Goal: Task Accomplishment & Management: Manage account settings

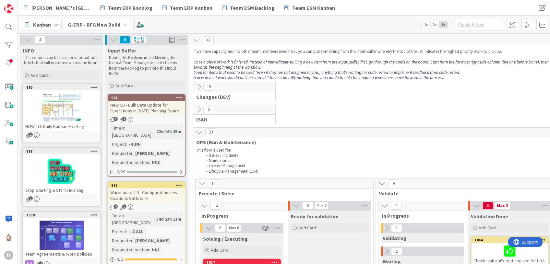
click at [115, 24] on b "G-ERP - BFG New Build" at bounding box center [94, 24] width 53 height 6
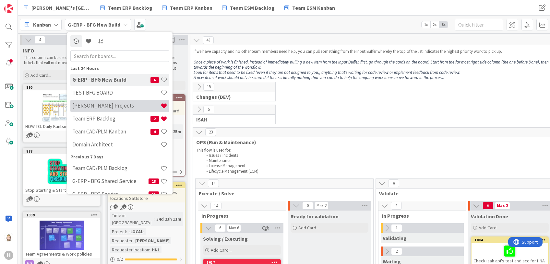
click at [116, 103] on h4 "[PERSON_NAME] Projects" at bounding box center [116, 106] width 88 height 6
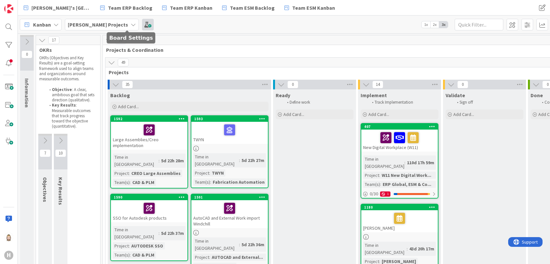
click at [142, 24] on span at bounding box center [148, 25] width 12 height 12
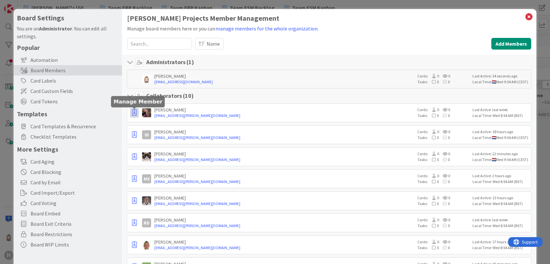
click at [134, 113] on icon "button" at bounding box center [134, 113] width 5 height 6
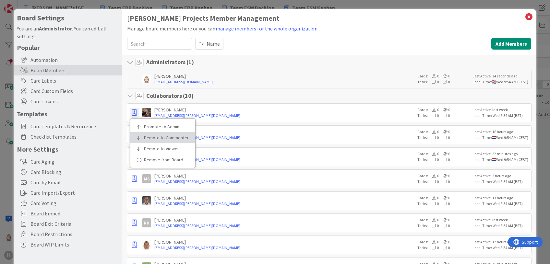
click at [169, 135] on link "Demote to Commenter" at bounding box center [162, 137] width 65 height 11
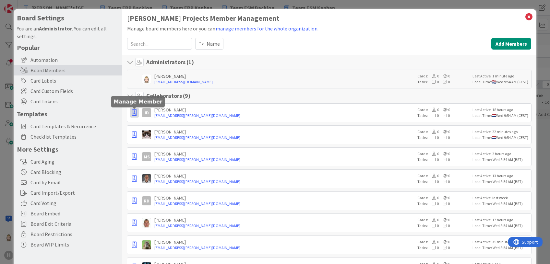
click at [135, 111] on icon "button" at bounding box center [134, 113] width 5 height 6
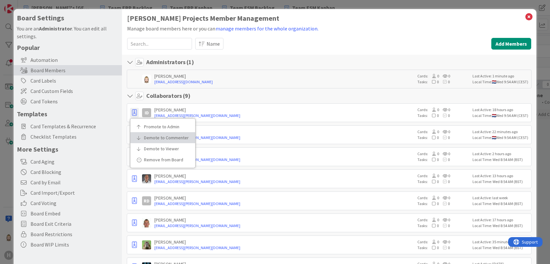
click at [166, 137] on p "Demote to Commenter" at bounding box center [165, 138] width 42 height 5
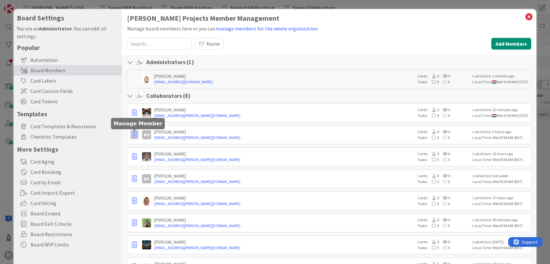
click at [135, 135] on icon "button" at bounding box center [134, 135] width 5 height 6
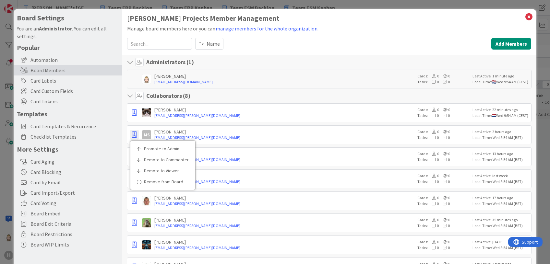
click at [219, 98] on div "Collaborators ( 8 )" at bounding box center [329, 96] width 404 height 8
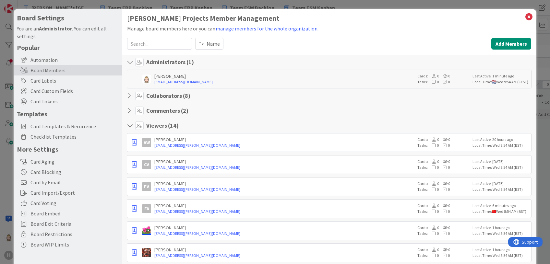
click at [128, 125] on icon at bounding box center [131, 126] width 8 height 6
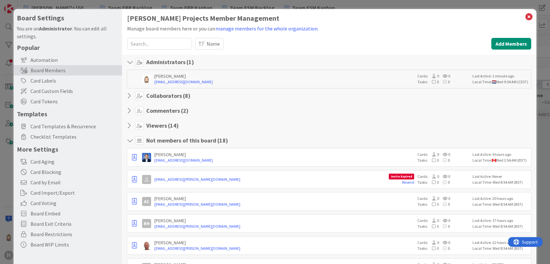
click at [129, 139] on icon at bounding box center [131, 141] width 8 height 6
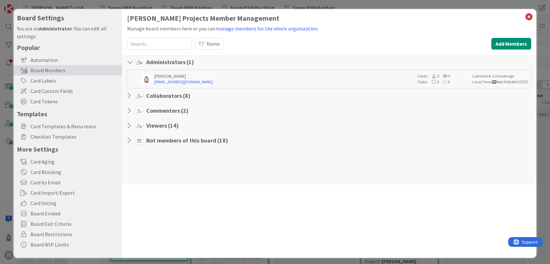
click at [132, 110] on icon at bounding box center [131, 111] width 8 height 6
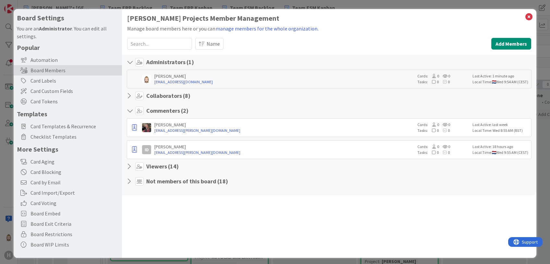
click at [130, 96] on icon at bounding box center [131, 96] width 8 height 6
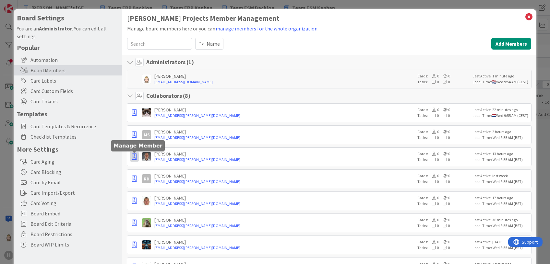
click at [136, 157] on icon "button" at bounding box center [134, 157] width 5 height 6
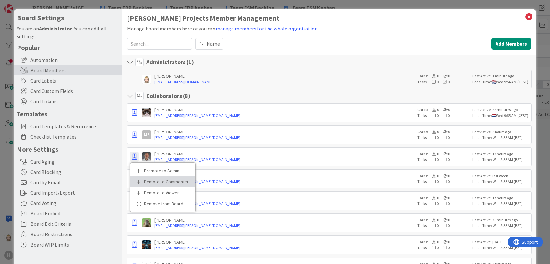
click at [156, 180] on p "Demote to Commenter" at bounding box center [165, 182] width 42 height 5
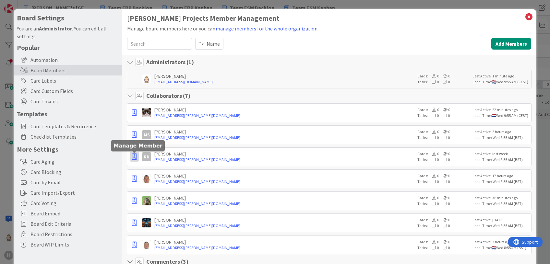
click at [134, 157] on icon "button" at bounding box center [134, 157] width 5 height 6
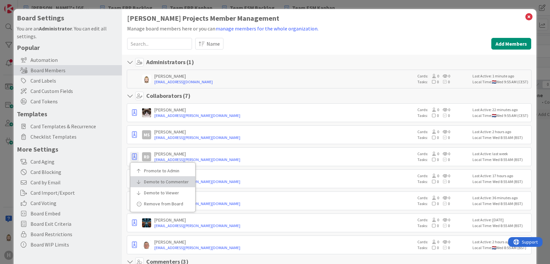
click at [159, 180] on p "Demote to Commenter" at bounding box center [165, 182] width 42 height 5
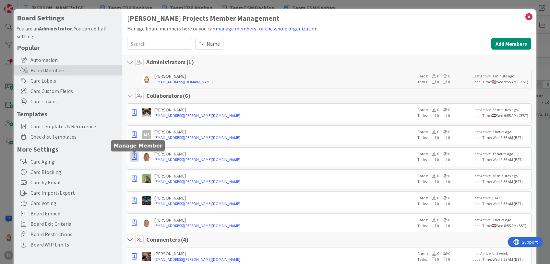
click at [133, 154] on icon "button" at bounding box center [134, 157] width 5 height 6
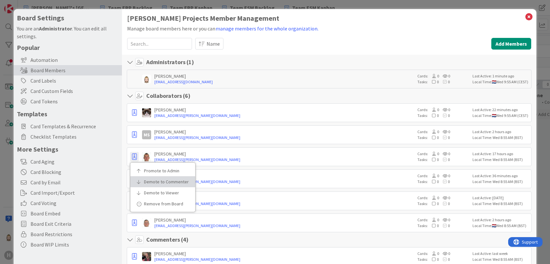
click at [159, 178] on link "Demote to Commenter" at bounding box center [162, 181] width 65 height 11
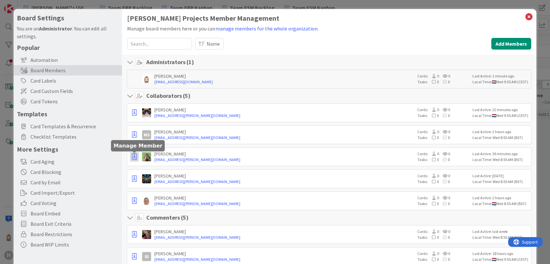
click at [133, 154] on icon "button" at bounding box center [134, 157] width 5 height 6
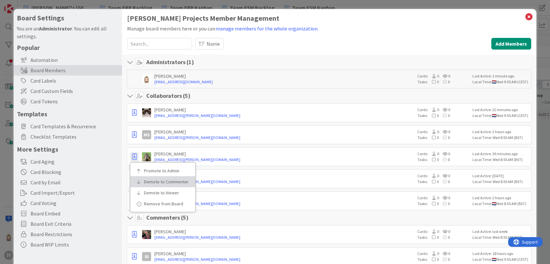
click at [161, 180] on p "Demote to Commenter" at bounding box center [165, 182] width 42 height 5
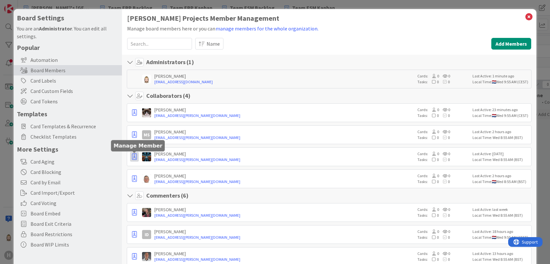
click at [136, 156] on icon "button" at bounding box center [134, 157] width 5 height 6
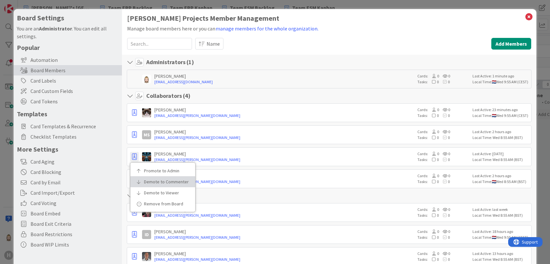
click at [151, 178] on link "Demote to Commenter" at bounding box center [162, 181] width 65 height 11
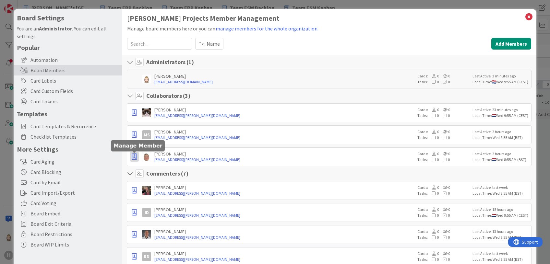
click at [135, 159] on icon "button" at bounding box center [134, 157] width 5 height 6
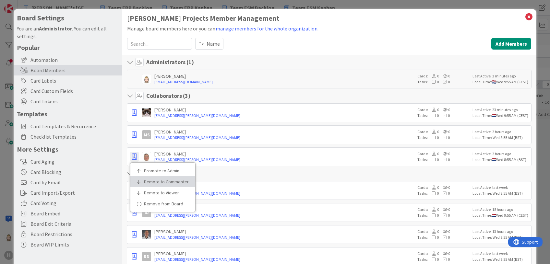
click at [151, 177] on link "Demote to Commenter" at bounding box center [162, 181] width 65 height 11
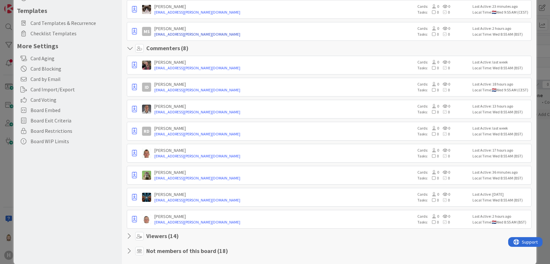
scroll to position [113, 0]
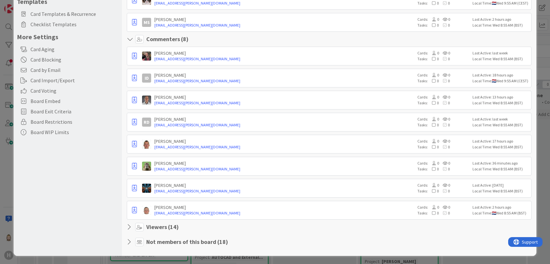
click at [130, 224] on icon at bounding box center [131, 227] width 8 height 6
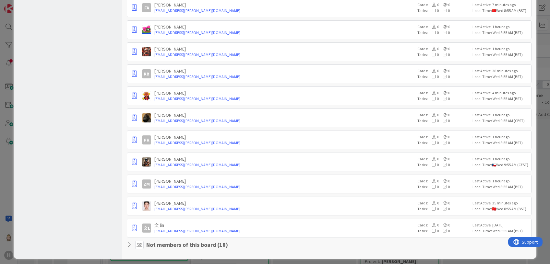
scroll to position [417, 0]
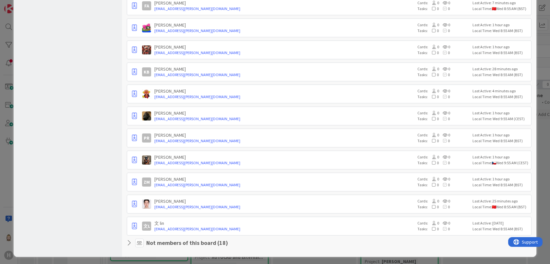
click at [130, 240] on icon at bounding box center [131, 243] width 8 height 6
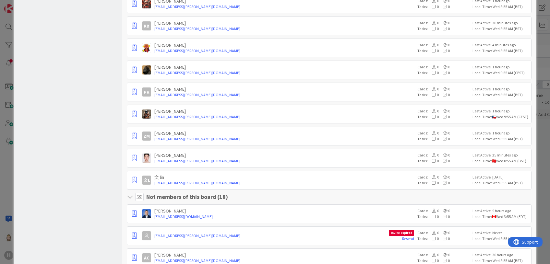
scroll to position [590, 0]
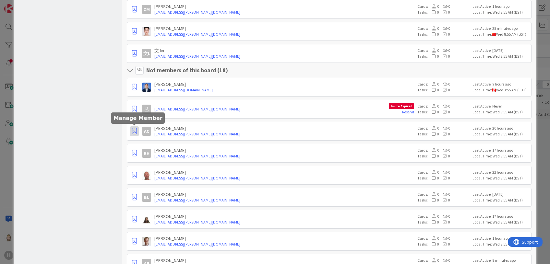
click at [133, 128] on icon "button" at bounding box center [134, 131] width 5 height 6
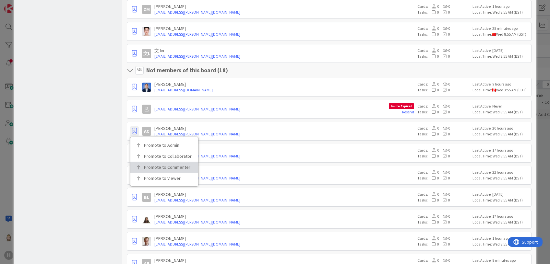
click at [162, 165] on p "Promote to Commenter" at bounding box center [166, 167] width 45 height 5
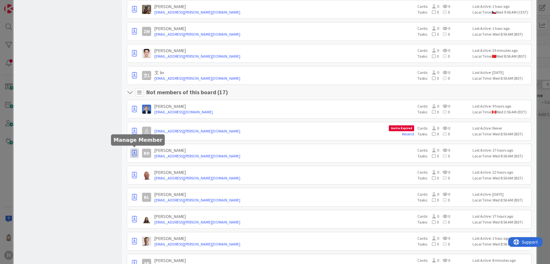
click at [133, 153] on icon "button" at bounding box center [134, 153] width 5 height 6
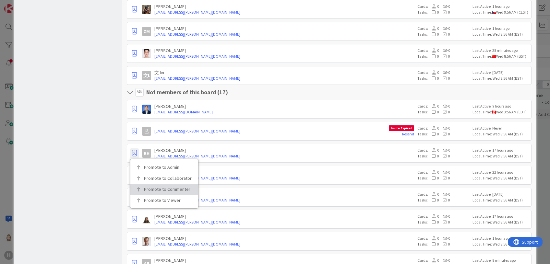
click at [158, 184] on link "Promote to Commenter" at bounding box center [164, 189] width 68 height 11
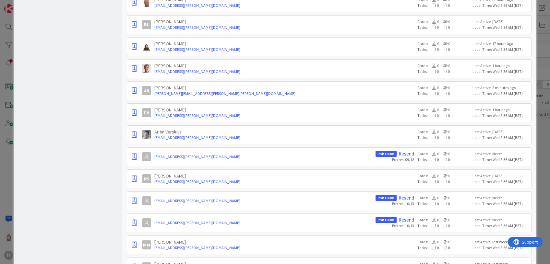
scroll to position [806, 0]
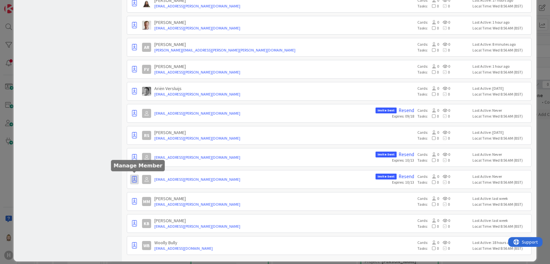
click at [134, 176] on icon "button" at bounding box center [134, 179] width 5 height 6
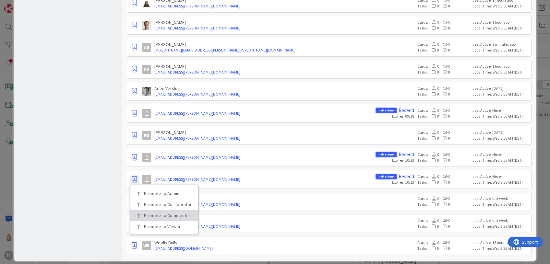
click at [163, 210] on link "Promote to Commenter" at bounding box center [164, 215] width 68 height 11
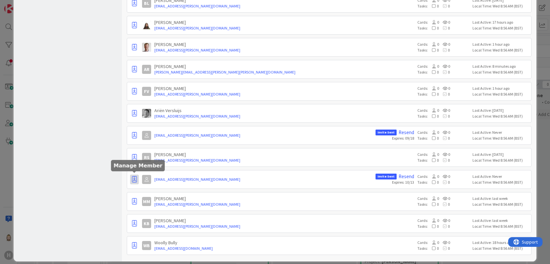
click at [133, 177] on icon "button" at bounding box center [134, 179] width 5 height 6
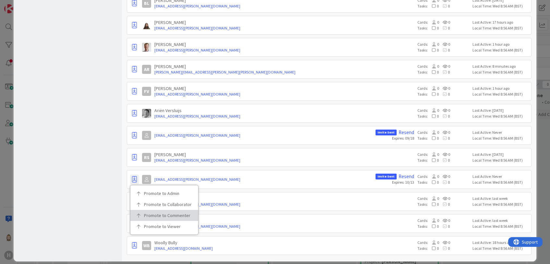
click at [161, 213] on p "Promote to Commenter" at bounding box center [166, 215] width 45 height 5
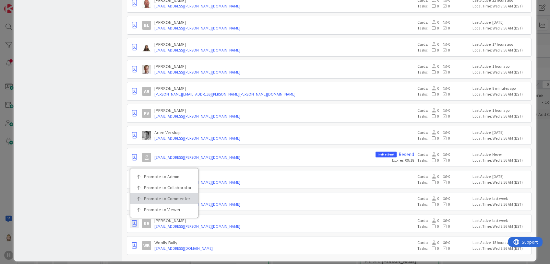
click at [162, 198] on link "Promote to Commenter" at bounding box center [164, 198] width 68 height 11
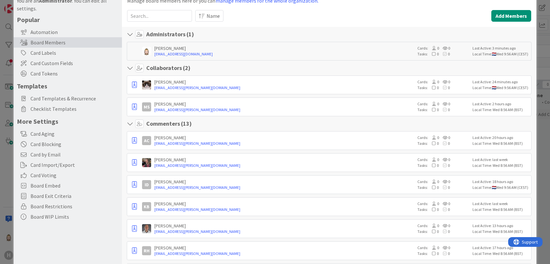
scroll to position [0, 0]
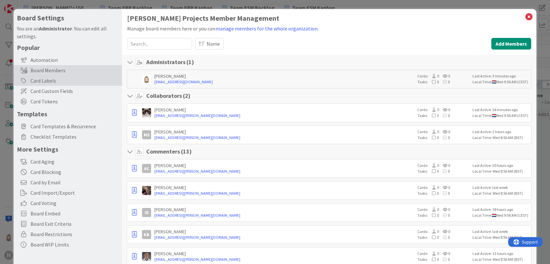
click at [54, 80] on div "Card Labels" at bounding box center [68, 81] width 108 height 10
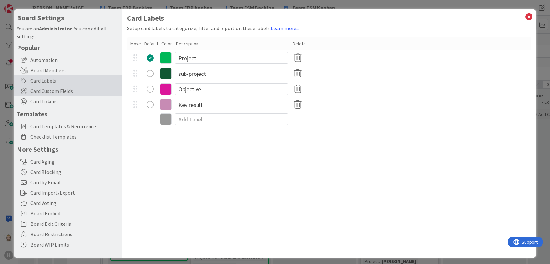
click at [73, 93] on span "Card Custom Fields" at bounding box center [74, 91] width 88 height 8
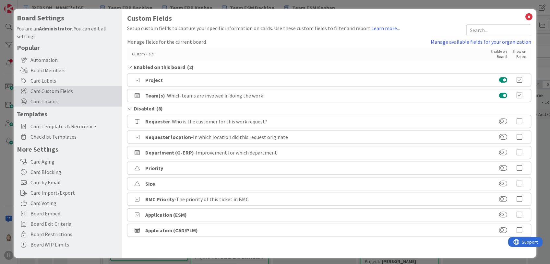
click at [94, 103] on span "Card Tokens" at bounding box center [74, 102] width 88 height 8
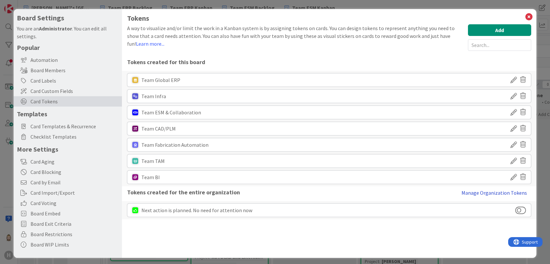
click at [492, 193] on button "Manage Organization Tokens" at bounding box center [494, 193] width 74 height 13
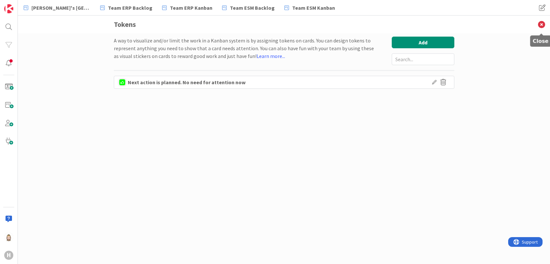
click at [541, 24] on icon at bounding box center [541, 25] width 17 height 18
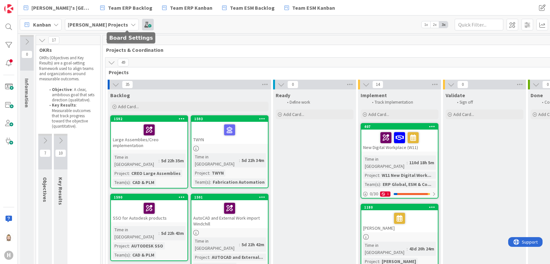
click at [142, 24] on span at bounding box center [148, 25] width 12 height 12
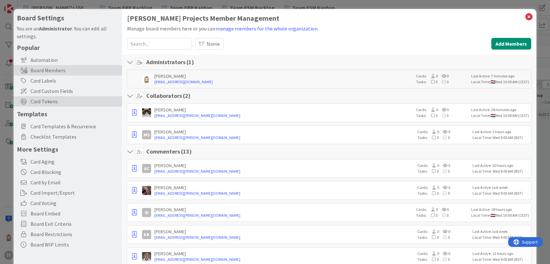
click at [59, 100] on span "Card Tokens" at bounding box center [74, 102] width 88 height 8
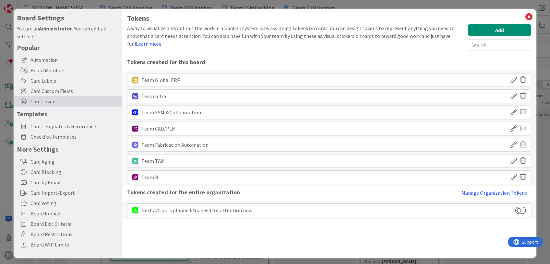
click at [511, 79] on icon at bounding box center [514, 80] width 6 height 11
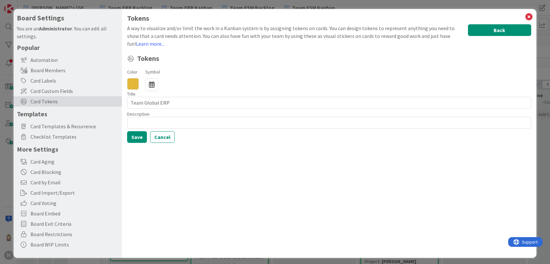
click at [503, 28] on button "Back" at bounding box center [499, 30] width 63 height 12
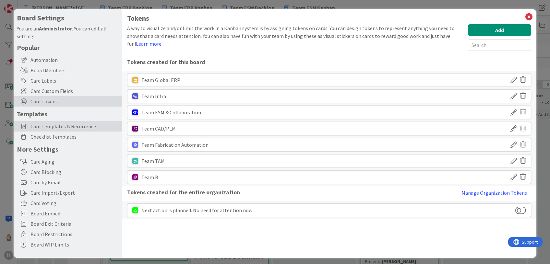
click at [75, 128] on span "Card Templates & Recurrence" at bounding box center [74, 127] width 88 height 8
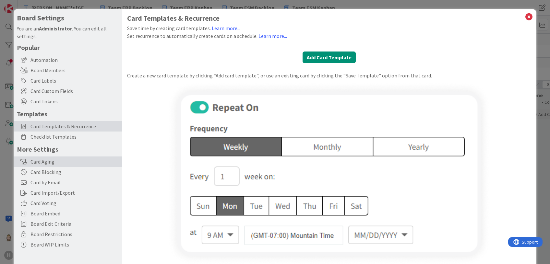
click at [72, 163] on div "Card Aging" at bounding box center [68, 162] width 108 height 10
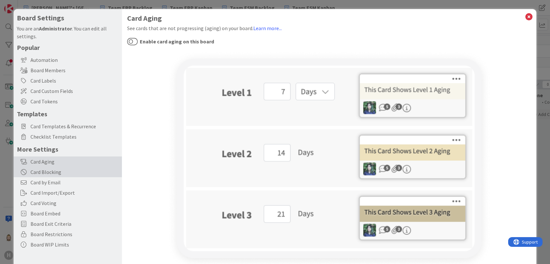
click at [67, 171] on div "Card Blocking" at bounding box center [68, 172] width 108 height 10
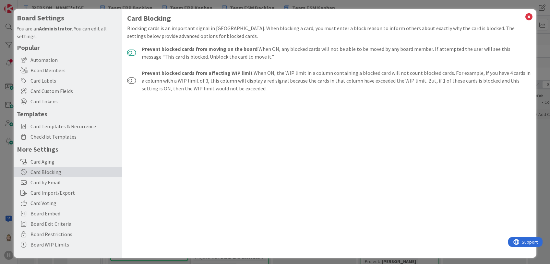
click at [135, 52] on button at bounding box center [131, 53] width 9 height 6
click at [76, 203] on span "Card Voting" at bounding box center [74, 203] width 88 height 8
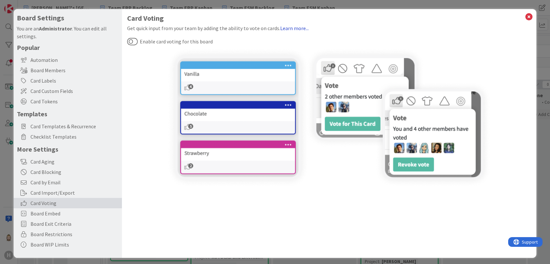
click at [290, 28] on link "Learn more..." at bounding box center [294, 28] width 29 height 6
click at [59, 210] on span "Board Embed" at bounding box center [74, 214] width 88 height 8
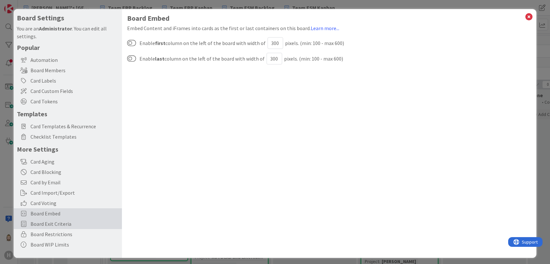
click at [80, 224] on span "Board Exit Criteria" at bounding box center [74, 224] width 88 height 8
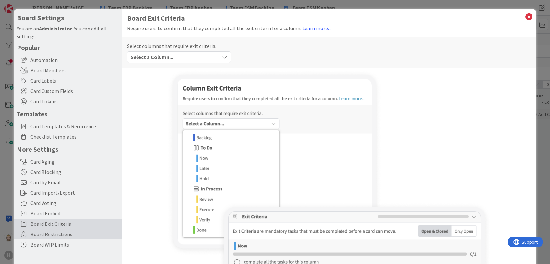
click at [81, 234] on span "Board Restrictions" at bounding box center [74, 235] width 88 height 8
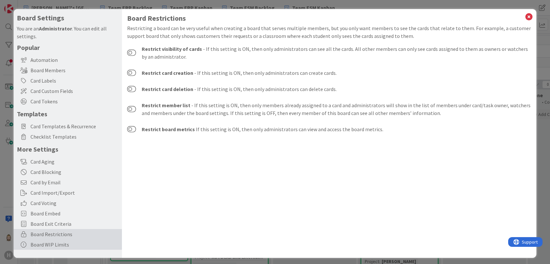
click at [63, 245] on div "Board WIP Limits" at bounding box center [68, 245] width 108 height 10
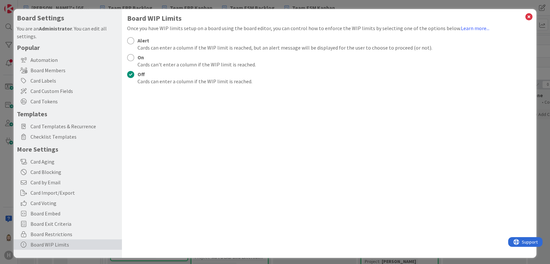
click at [130, 42] on div at bounding box center [130, 40] width 7 height 7
click at [525, 15] on icon at bounding box center [529, 16] width 8 height 9
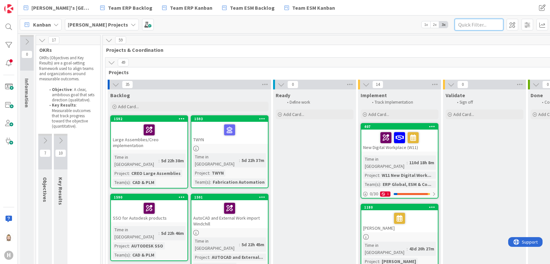
click at [475, 23] on input "text" at bounding box center [479, 25] width 49 height 12
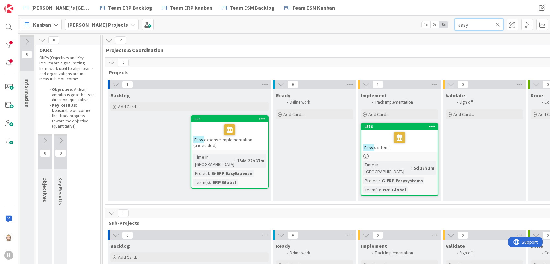
type input "easy"
click at [382, 128] on div "1576" at bounding box center [401, 127] width 74 height 5
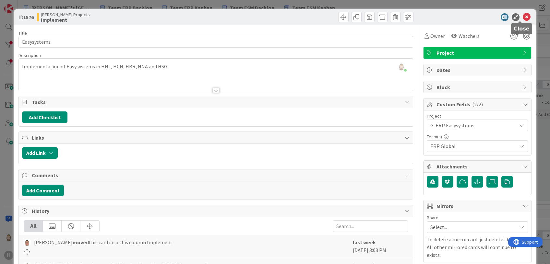
click at [523, 15] on icon at bounding box center [527, 17] width 8 height 8
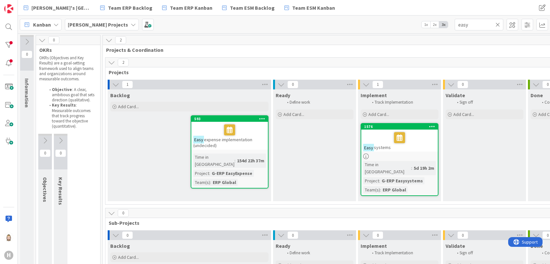
click at [497, 23] on icon at bounding box center [498, 25] width 5 height 6
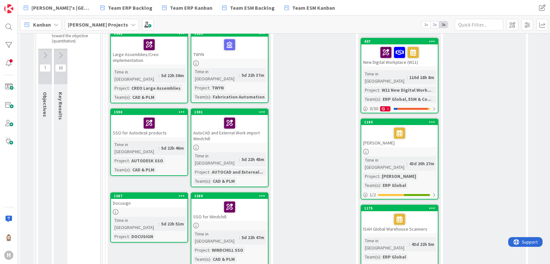
scroll to position [86, 0]
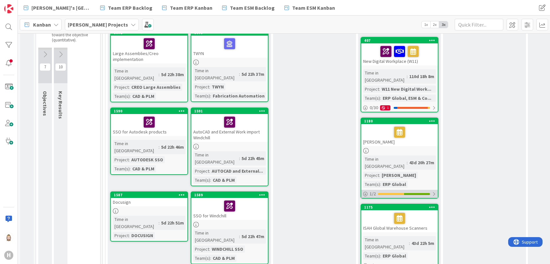
click at [400, 190] on div "1 / 2" at bounding box center [399, 194] width 77 height 8
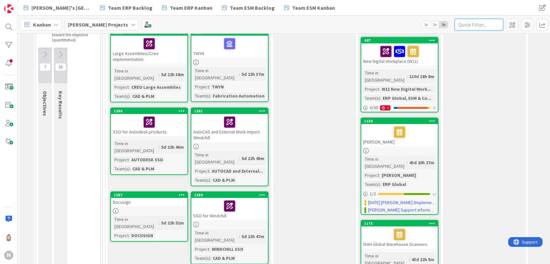
click at [472, 22] on input "text" at bounding box center [479, 25] width 49 height 12
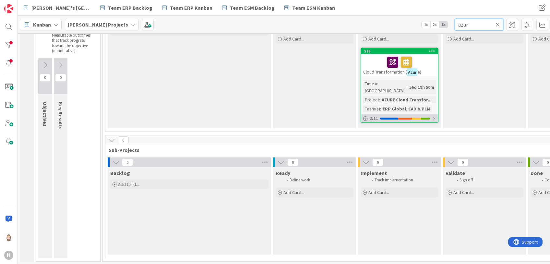
type input "azur"
click at [431, 115] on div "2 / 11" at bounding box center [399, 119] width 77 height 8
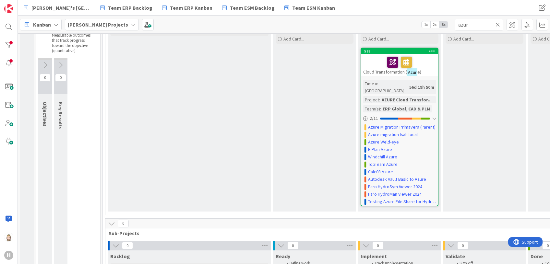
scroll to position [0, 0]
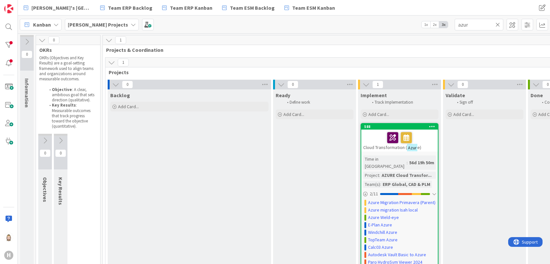
click at [497, 24] on icon at bounding box center [498, 25] width 5 height 6
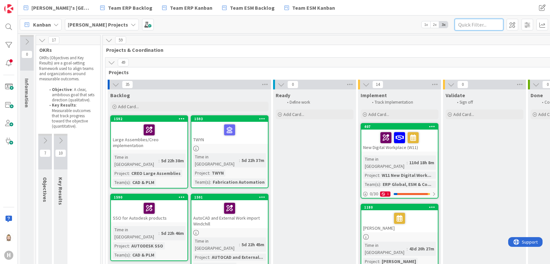
click at [469, 26] on input "text" at bounding box center [479, 25] width 49 height 12
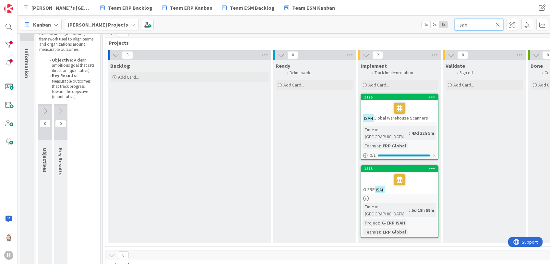
scroll to position [43, 0]
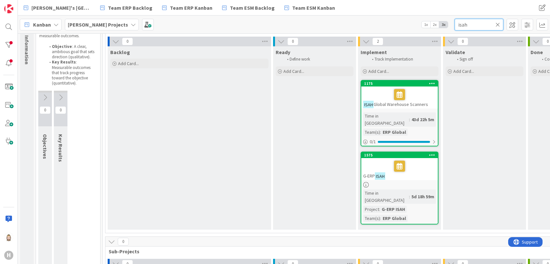
type input "isah"
click at [498, 26] on icon at bounding box center [498, 25] width 5 height 6
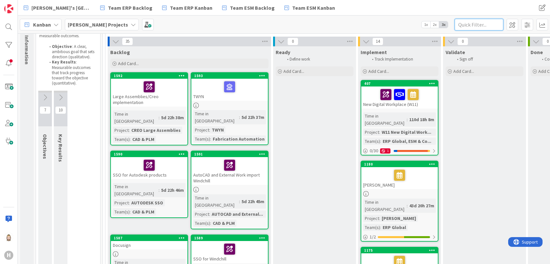
click at [481, 21] on input "text" at bounding box center [479, 25] width 49 height 12
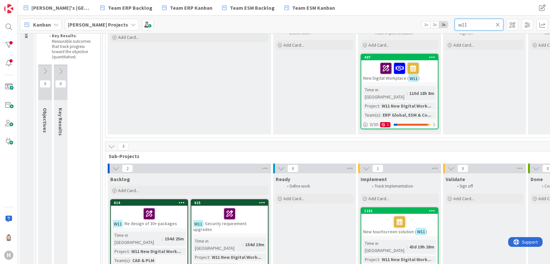
scroll to position [104, 0]
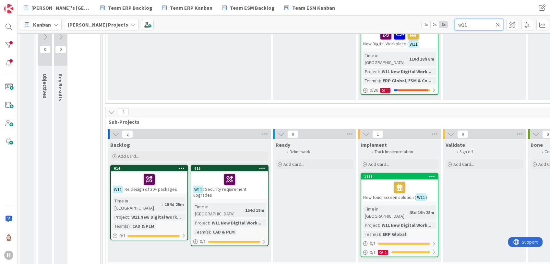
type input "w11"
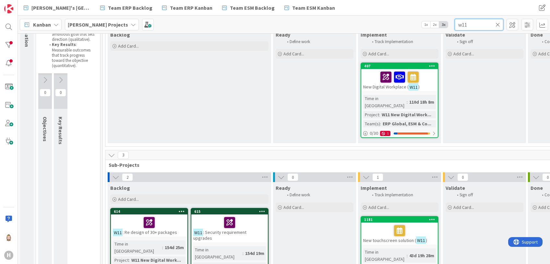
scroll to position [86, 0]
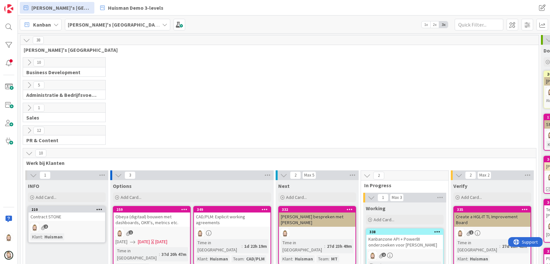
click at [91, 25] on b "[PERSON_NAME]'s [GEOGRAPHIC_DATA]" at bounding box center [115, 24] width 94 height 6
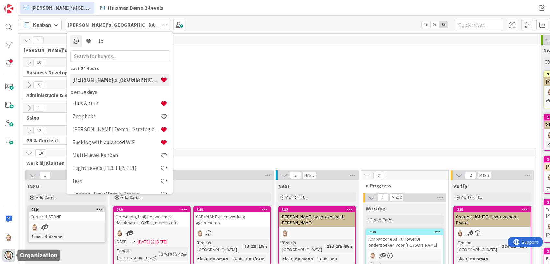
click at [9, 255] on img at bounding box center [8, 255] width 9 height 9
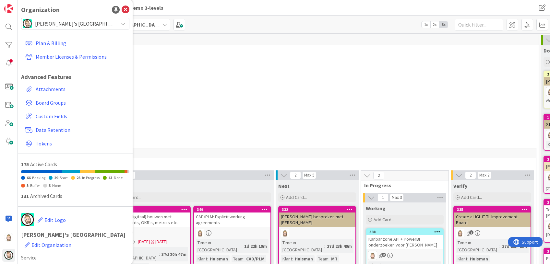
click at [81, 27] on span "[PERSON_NAME]'s [GEOGRAPHIC_DATA]" at bounding box center [75, 23] width 80 height 9
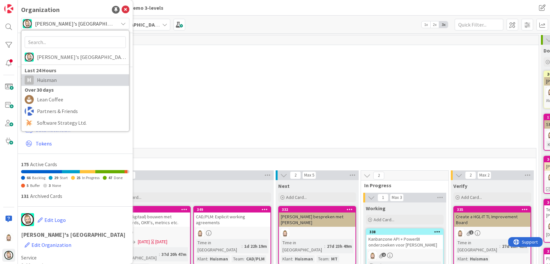
click at [78, 79] on span "Huisman" at bounding box center [81, 80] width 89 height 10
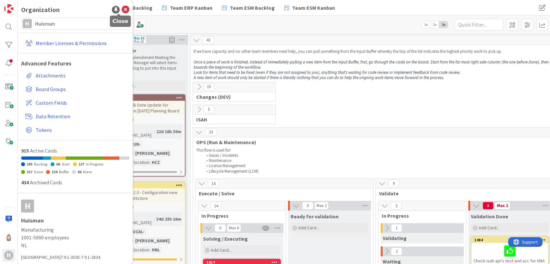
click at [122, 8] on icon at bounding box center [126, 10] width 8 height 8
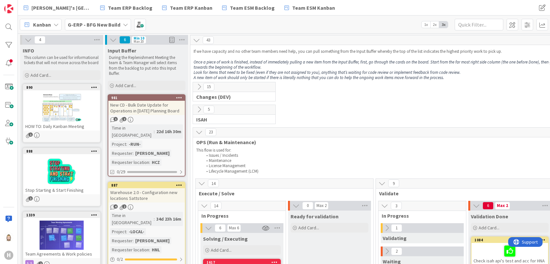
click at [114, 26] on b "G-ERP - BFG New Build" at bounding box center [94, 24] width 53 height 6
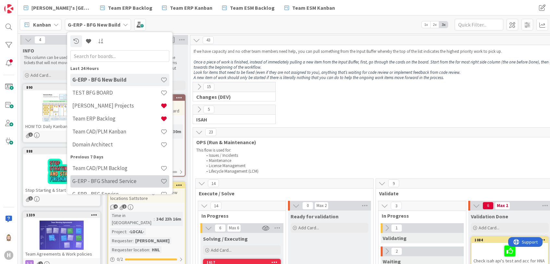
click at [115, 179] on h4 "G-ERP - BFG Shared Service" at bounding box center [116, 181] width 88 height 6
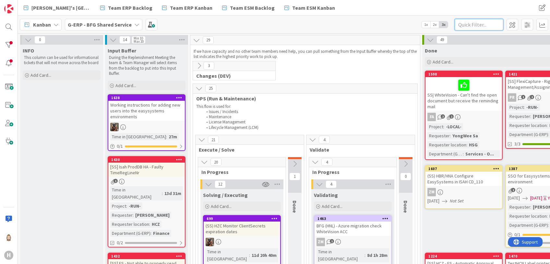
click at [475, 25] on input "text" at bounding box center [479, 25] width 49 height 12
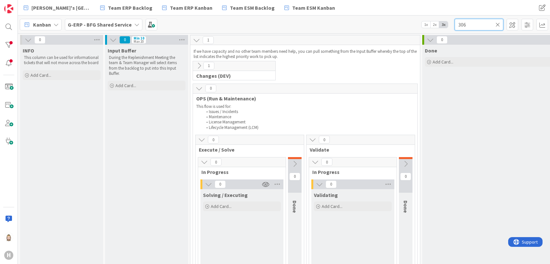
type input "306"
click at [200, 65] on icon at bounding box center [199, 65] width 7 height 7
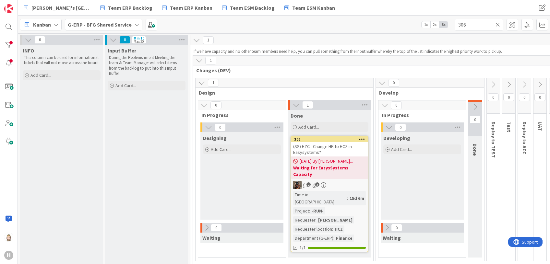
click at [329, 145] on span "(SS) HZC - Change HK to HCZ in Easysystems?" at bounding box center [322, 150] width 59 height 12
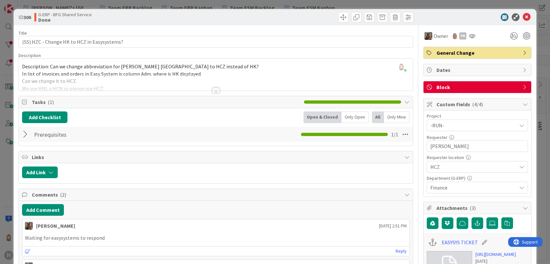
click at [213, 90] on div at bounding box center [215, 90] width 7 height 5
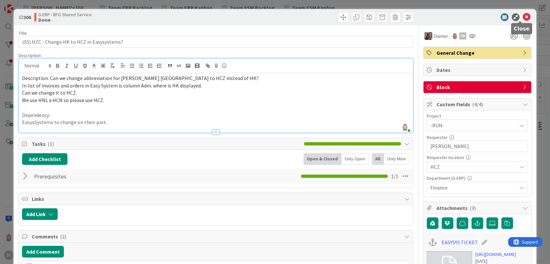
click at [523, 17] on icon at bounding box center [527, 17] width 8 height 8
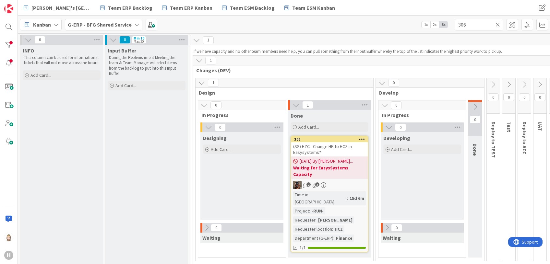
click at [498, 23] on icon at bounding box center [498, 25] width 5 height 6
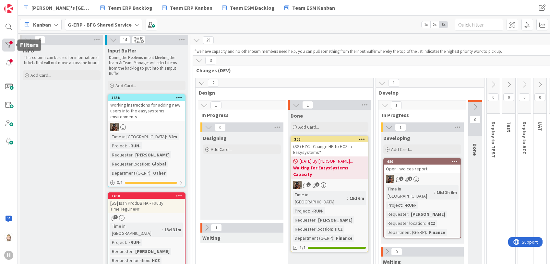
click at [8, 48] on div at bounding box center [8, 45] width 13 height 13
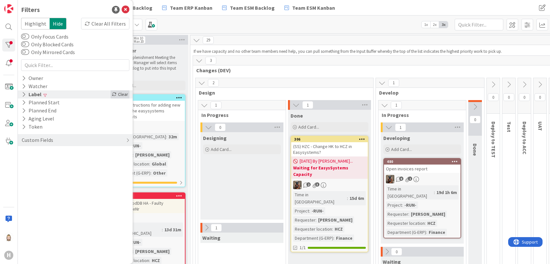
click at [119, 93] on div "Clear" at bounding box center [120, 95] width 19 height 8
click at [37, 138] on div "Custom Fields" at bounding box center [37, 140] width 33 height 8
click at [24, 153] on icon at bounding box center [24, 154] width 4 height 6
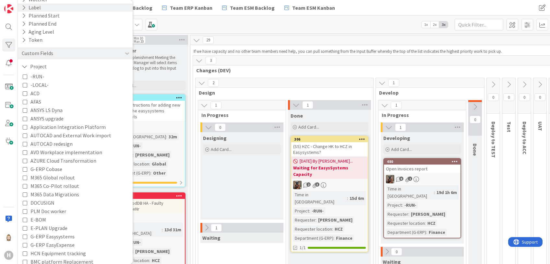
scroll to position [86, 0]
click at [26, 93] on icon at bounding box center [25, 94] width 5 height 5
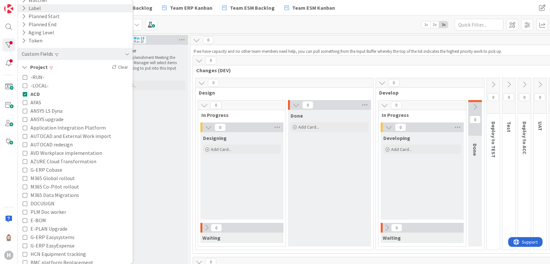
click at [25, 100] on icon at bounding box center [25, 102] width 5 height 5
click at [25, 109] on icon at bounding box center [25, 111] width 5 height 5
click at [25, 118] on icon at bounding box center [25, 119] width 5 height 5
click at [23, 128] on icon at bounding box center [25, 128] width 5 height 5
click at [37, 135] on span "AUTOCAD and External Work import" at bounding box center [70, 136] width 81 height 8
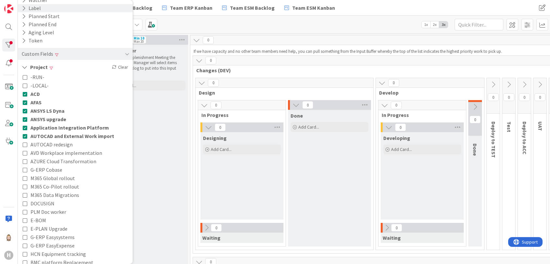
click at [44, 143] on span "AUTOCAD redesign" at bounding box center [51, 144] width 42 height 8
click at [57, 151] on span "AVD Workplace implementation" at bounding box center [66, 153] width 72 height 8
click at [58, 158] on span "AZURE Cloud Transformation" at bounding box center [63, 161] width 66 height 8
click at [60, 168] on span "G-ERP Cobase" at bounding box center [46, 170] width 32 height 8
click at [61, 177] on span "M365 Global rollout" at bounding box center [52, 178] width 44 height 8
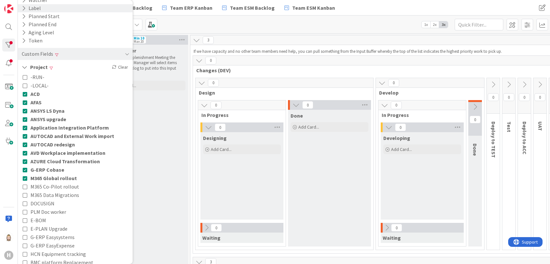
click at [62, 185] on span "M365 Co-Pilot rollout" at bounding box center [54, 187] width 49 height 8
click at [63, 194] on span "M365 Data Migrations" at bounding box center [54, 195] width 49 height 8
click at [44, 204] on span "DOCUSIGN" at bounding box center [42, 203] width 24 height 8
click at [44, 210] on span "PLM Doc worker" at bounding box center [48, 212] width 36 height 8
click at [41, 220] on span "E-BOM" at bounding box center [38, 220] width 16 height 8
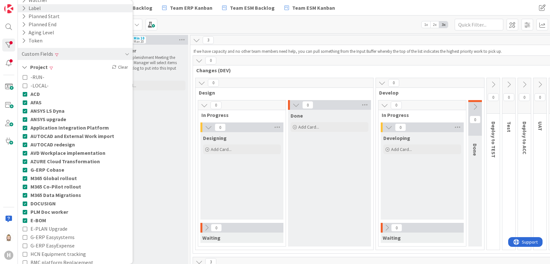
scroll to position [173, 0]
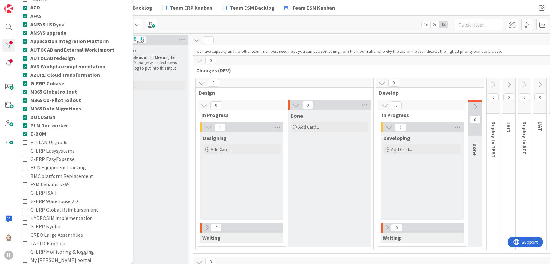
click at [58, 143] on span "E-PLAN Upgrade" at bounding box center [48, 142] width 37 height 8
click at [55, 148] on span "G-ERP Easysystems" at bounding box center [52, 151] width 44 height 8
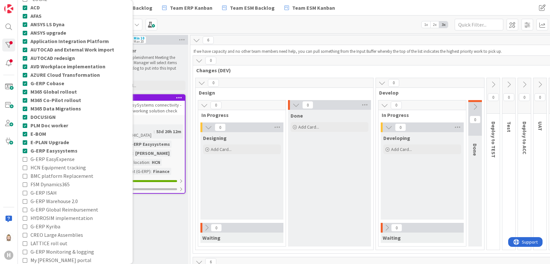
click at [54, 159] on span "G-ERP EasyExpense" at bounding box center [52, 159] width 44 height 8
click at [56, 165] on span "HCN Equipment tracking" at bounding box center [57, 167] width 55 height 8
click at [54, 176] on span "BMC platform Replacement" at bounding box center [61, 176] width 63 height 8
click at [51, 182] on span "FSM Dynamics365" at bounding box center [49, 184] width 39 height 8
click at [50, 192] on span "G-ERP ISAH" at bounding box center [43, 193] width 26 height 8
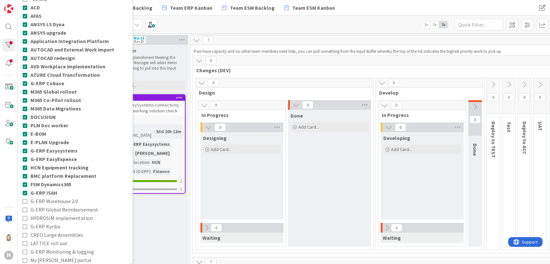
click at [50, 202] on span "G-ERP Warehouse 2.0" at bounding box center [53, 201] width 47 height 8
click at [52, 209] on span "G-ERP Global Reimbursement" at bounding box center [64, 210] width 68 height 8
click at [52, 216] on span "HYDROSIM implementation" at bounding box center [61, 218] width 62 height 8
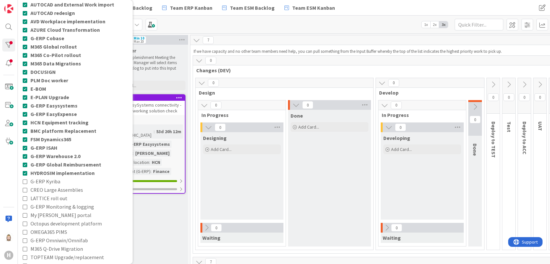
scroll to position [260, 0]
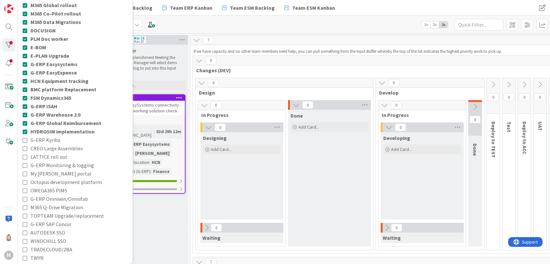
click at [49, 139] on span "G-ERP Kyriba" at bounding box center [45, 140] width 30 height 8
click at [46, 147] on span "CREO Large Assemblies" at bounding box center [56, 148] width 53 height 8
click at [49, 154] on span "LATTICE roll out" at bounding box center [48, 157] width 37 height 8
click at [47, 163] on span "G-ERP Monitoring & logging" at bounding box center [62, 165] width 64 height 8
click at [47, 171] on span "My [PERSON_NAME] portal" at bounding box center [60, 174] width 61 height 8
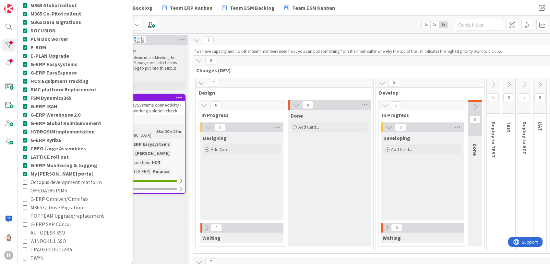
click at [52, 184] on span "Octopus development platform" at bounding box center [65, 182] width 71 height 8
click at [52, 189] on span "OMEGA365 PIMS" at bounding box center [48, 191] width 37 height 8
click at [59, 199] on span "G-ERP Omniwin/Omnifab" at bounding box center [58, 199] width 57 height 8
click at [54, 207] on span "M365 Q-Drive Migration" at bounding box center [56, 207] width 53 height 8
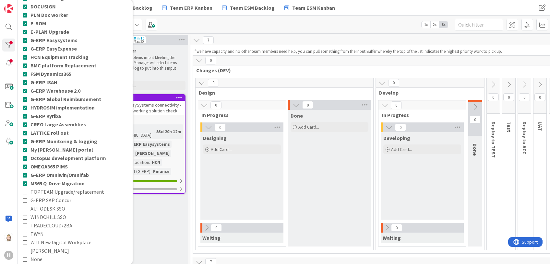
scroll to position [314, 0]
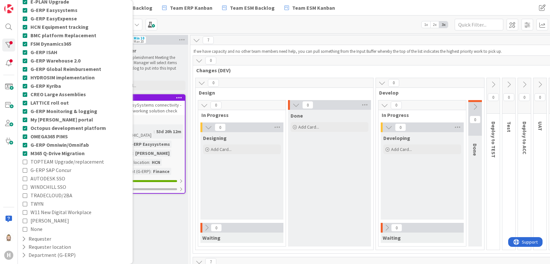
click at [56, 163] on span "TOPTEAM Upgrade/replacement" at bounding box center [67, 162] width 74 height 8
click at [52, 167] on span "G-ERP SAP Concur" at bounding box center [50, 170] width 41 height 8
click at [48, 177] on span "AUTODESK SSO" at bounding box center [47, 179] width 35 height 8
click at [48, 184] on span "WINDCHILL SSO" at bounding box center [48, 187] width 36 height 8
click at [52, 196] on span "TRADECLOUD/2BA" at bounding box center [51, 195] width 42 height 8
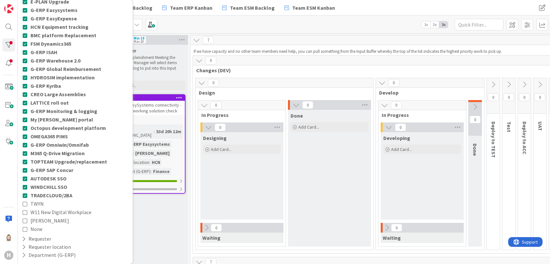
click at [44, 202] on div "-RUN- -LOCAL- ACD AFAS ANSYS LS Dyna ANSYS upgrade Application Integration Plat…" at bounding box center [75, 40] width 105 height 388
click at [54, 211] on span "W11 New Digital Workplace" at bounding box center [60, 212] width 61 height 8
click at [39, 220] on div "-RUN- -LOCAL- ACD AFAS ANSYS LS Dyna ANSYS upgrade Application Integration Plat…" at bounding box center [75, 40] width 105 height 388
click at [34, 221] on span "[PERSON_NAME]" at bounding box center [49, 221] width 39 height 8
click at [39, 202] on span "TWYN" at bounding box center [36, 204] width 13 height 8
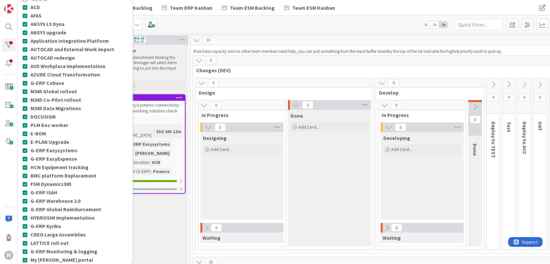
scroll to position [0, 0]
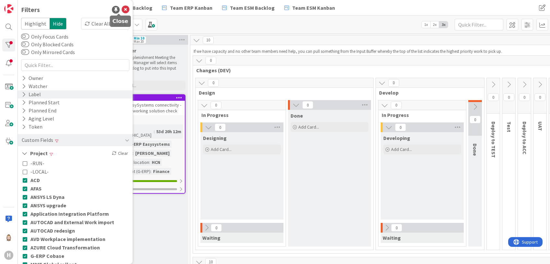
click at [122, 9] on icon at bounding box center [126, 10] width 8 height 8
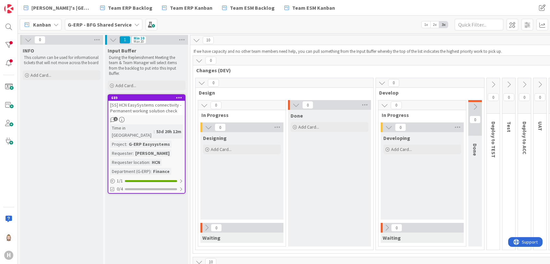
click at [152, 112] on div "[SS] HCN EasySystems connectivity - Permanent working solution check" at bounding box center [146, 108] width 77 height 14
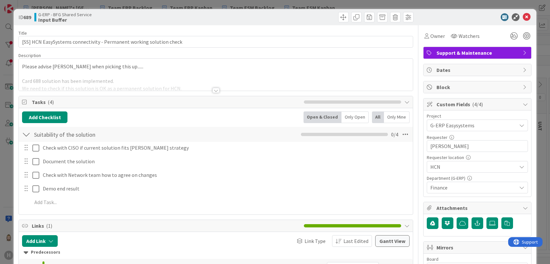
click at [103, 103] on span "Tasks ( 4 )" at bounding box center [166, 102] width 269 height 8
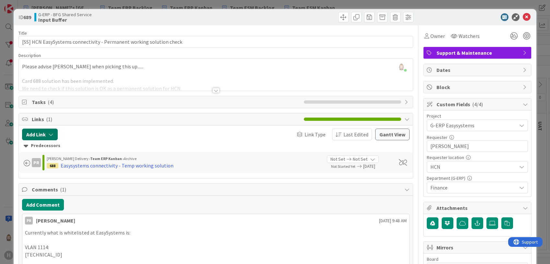
click at [42, 134] on button "Add Link" at bounding box center [40, 135] width 36 height 12
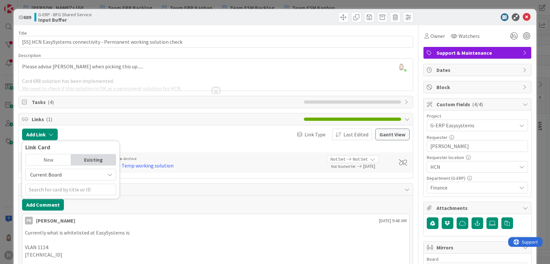
click at [53, 172] on span "Current Board" at bounding box center [45, 175] width 31 height 6
click at [49, 198] on span "All Boards" at bounding box center [74, 202] width 90 height 10
click at [59, 189] on input "text" at bounding box center [70, 190] width 91 height 12
type input "1576"
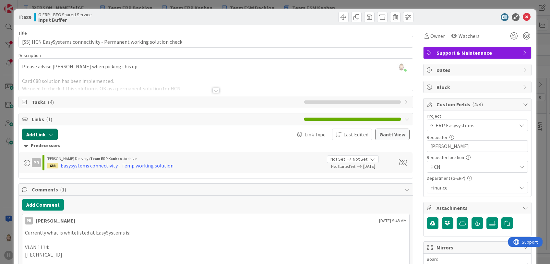
click at [51, 135] on icon "button" at bounding box center [50, 134] width 5 height 5
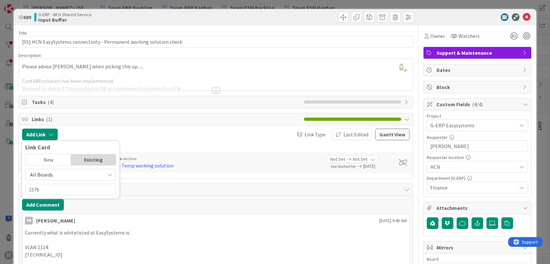
click at [88, 158] on div "Existing" at bounding box center [93, 159] width 45 height 11
click at [51, 159] on div "New" at bounding box center [48, 159] width 45 height 11
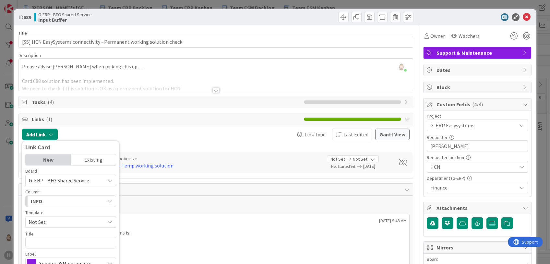
click at [82, 158] on div "Existing" at bounding box center [93, 159] width 45 height 11
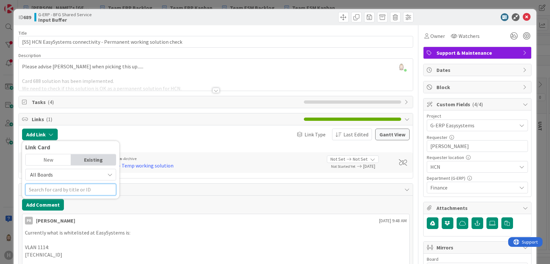
click at [83, 190] on input "text" at bounding box center [70, 190] width 91 height 12
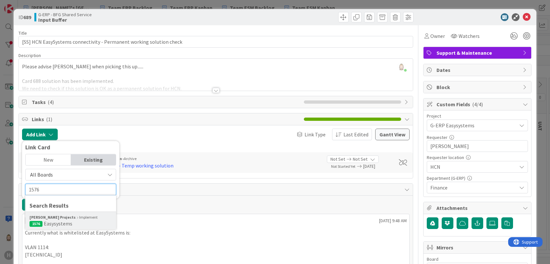
type input "1576"
click at [84, 219] on div "[PERSON_NAME] Projects Implement" at bounding box center [71, 218] width 82 height 6
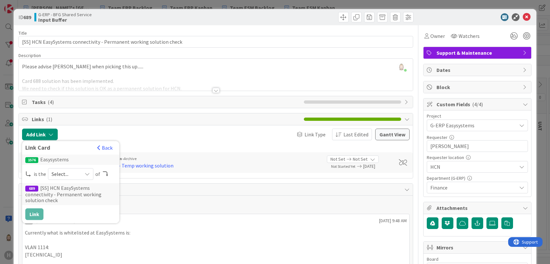
click at [82, 172] on div "Select..." at bounding box center [70, 174] width 45 height 12
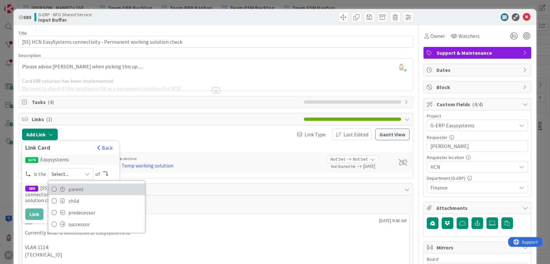
click at [81, 188] on span "parent" at bounding box center [104, 190] width 73 height 10
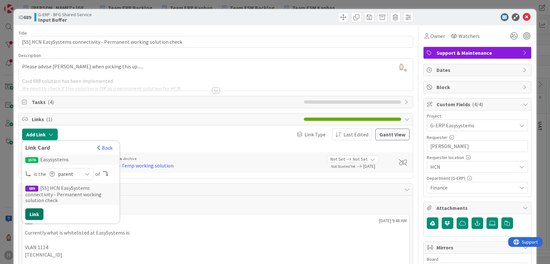
click at [35, 214] on button "Link" at bounding box center [34, 215] width 18 height 12
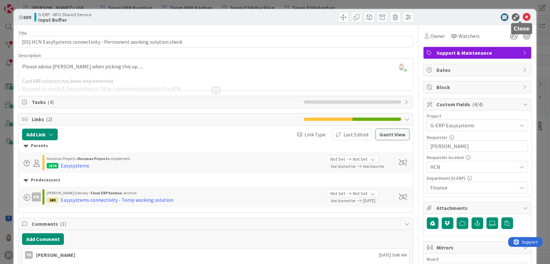
click at [523, 15] on icon at bounding box center [527, 17] width 8 height 8
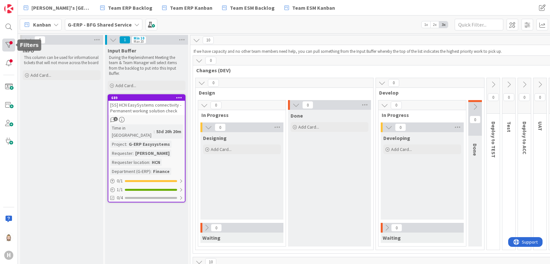
click at [7, 44] on div at bounding box center [8, 45] width 13 height 13
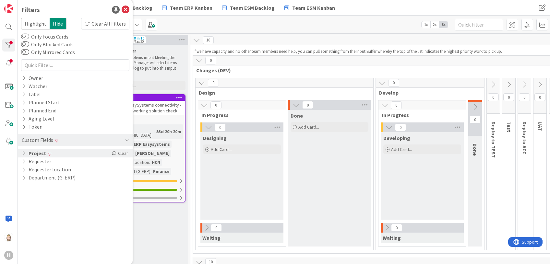
click at [23, 153] on icon at bounding box center [24, 154] width 4 height 6
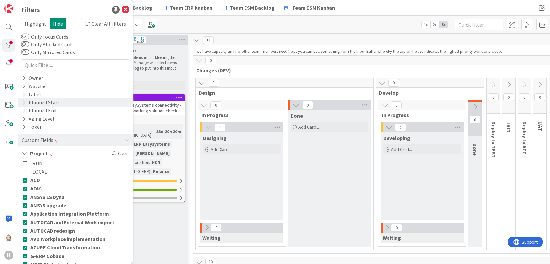
scroll to position [43, 0]
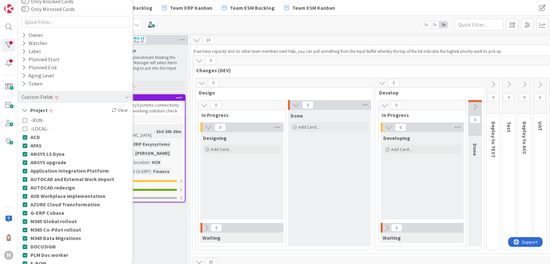
click at [331, 38] on div "10" at bounding box center [378, 40] width 377 height 10
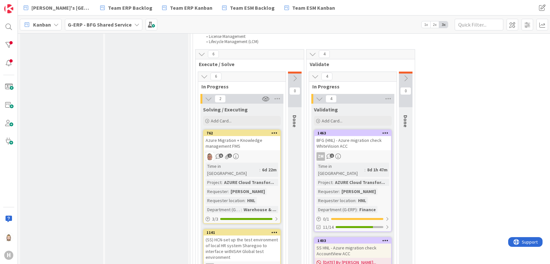
scroll to position [346, 0]
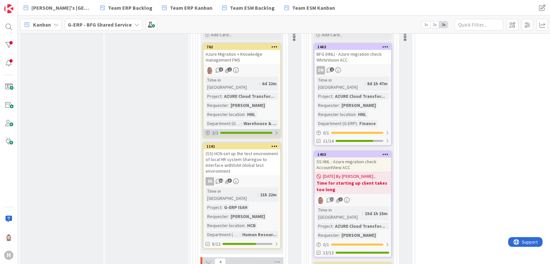
click at [260, 129] on div "3 / 3" at bounding box center [242, 133] width 77 height 8
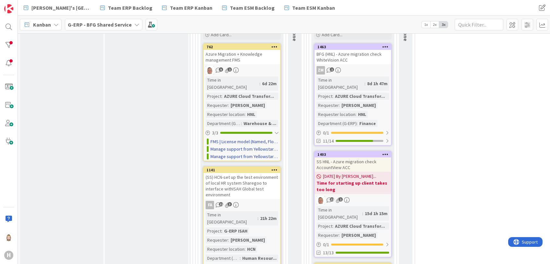
click at [260, 57] on div "Azure Migration + Knowledge management FMS" at bounding box center [242, 57] width 77 height 14
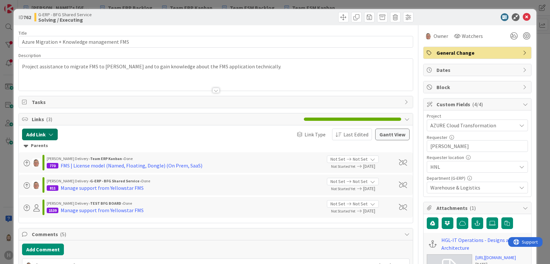
click at [52, 133] on icon "button" at bounding box center [50, 134] width 5 height 5
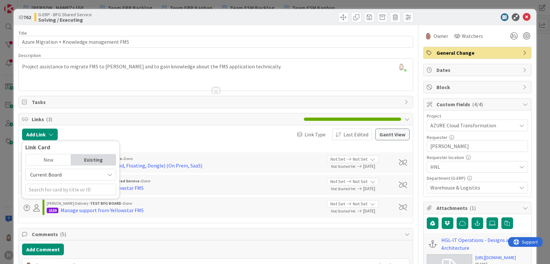
click at [71, 171] on span "Current Board" at bounding box center [65, 174] width 73 height 9
click at [66, 196] on link "All Boards" at bounding box center [74, 202] width 97 height 12
click at [68, 190] on input "text" at bounding box center [70, 190] width 91 height 12
click at [91, 158] on div "Existing" at bounding box center [93, 159] width 45 height 11
click at [77, 186] on input "588" at bounding box center [70, 190] width 91 height 12
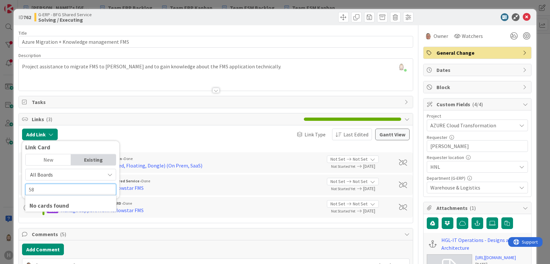
type input "588"
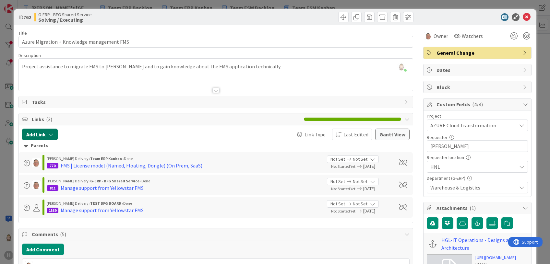
click at [54, 132] on icon "button" at bounding box center [50, 134] width 5 height 5
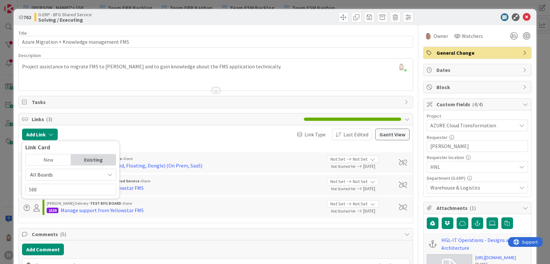
click at [86, 159] on div "Existing" at bounding box center [93, 159] width 45 height 11
click at [45, 159] on div "New" at bounding box center [48, 159] width 45 height 11
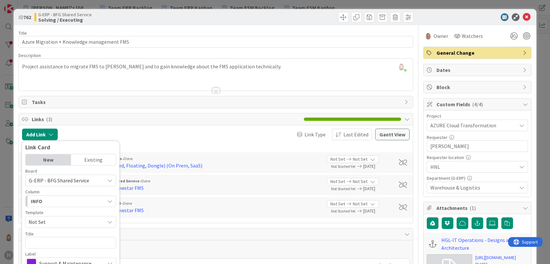
click at [82, 154] on div "Existing" at bounding box center [93, 159] width 45 height 11
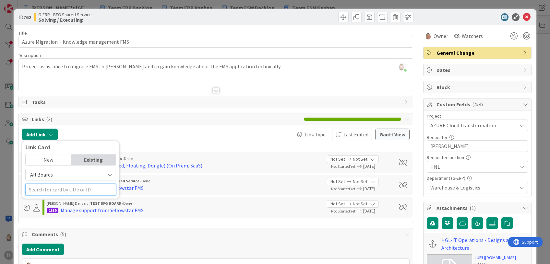
click at [102, 188] on input "text" at bounding box center [70, 190] width 91 height 12
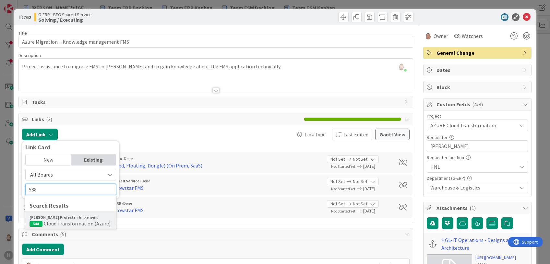
type input "588"
click at [78, 219] on div "[PERSON_NAME] Projects Implement" at bounding box center [71, 218] width 82 height 6
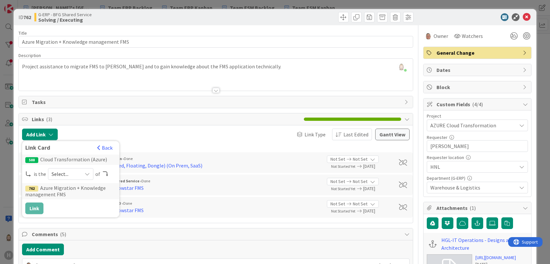
click at [85, 174] on icon at bounding box center [87, 174] width 5 height 5
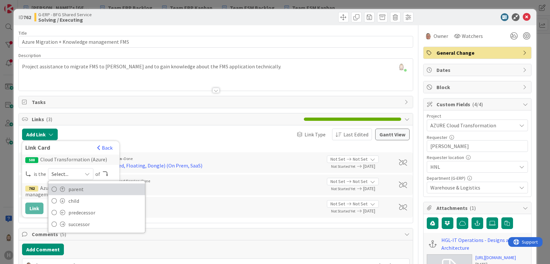
click at [85, 187] on span "parent" at bounding box center [104, 190] width 73 height 10
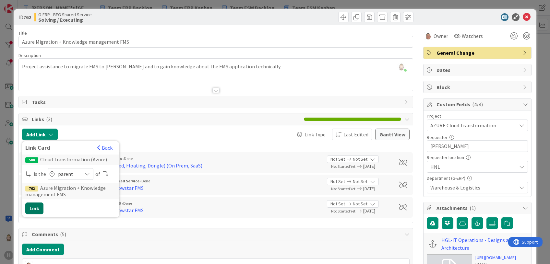
click at [38, 204] on button "Link" at bounding box center [34, 209] width 18 height 12
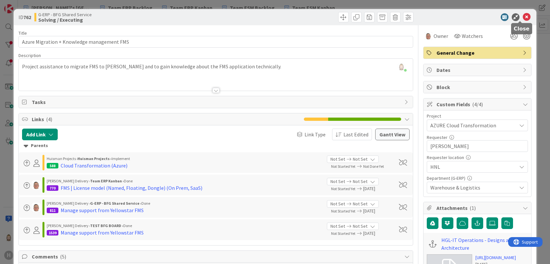
click at [523, 16] on icon at bounding box center [527, 17] width 8 height 8
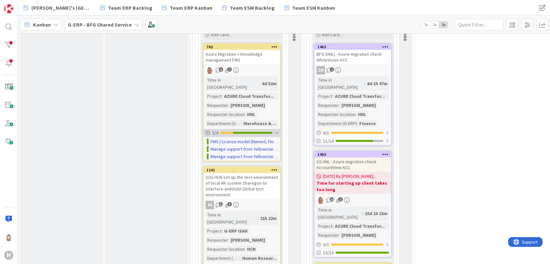
click at [274, 129] on div "3 / 4" at bounding box center [242, 133] width 77 height 8
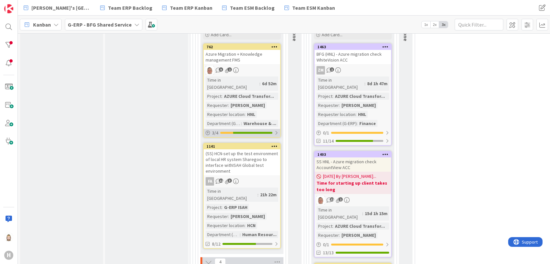
click at [272, 129] on div "3 / 4" at bounding box center [242, 133] width 77 height 8
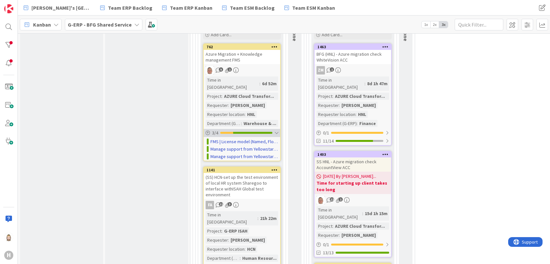
click at [275, 130] on div at bounding box center [276, 132] width 4 height 5
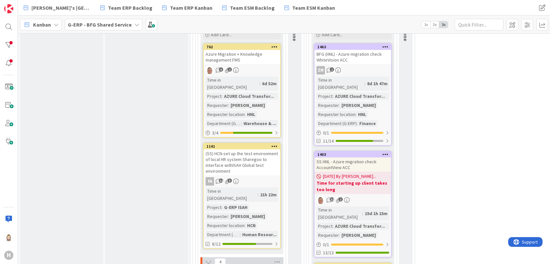
click at [249, 150] on div "(SS) HCN-set up the test environment of local HR system Sharegoo to interface w…" at bounding box center [242, 163] width 77 height 26
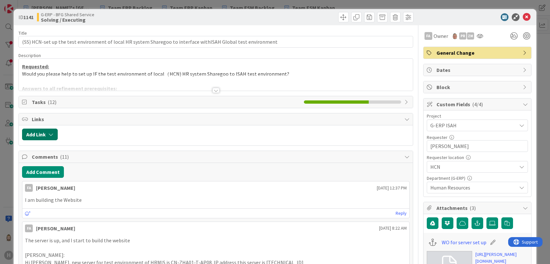
click at [50, 136] on icon "button" at bounding box center [50, 134] width 5 height 5
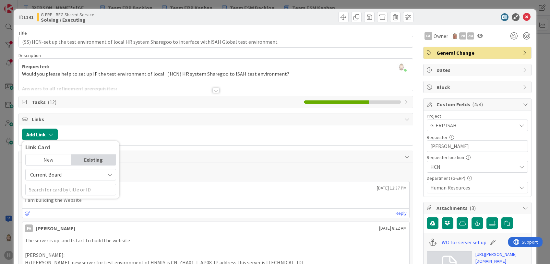
click at [101, 162] on div "Existing" at bounding box center [93, 159] width 45 height 11
click at [90, 176] on span "Current Board" at bounding box center [65, 174] width 73 height 9
click at [55, 202] on span "All Boards" at bounding box center [74, 202] width 90 height 10
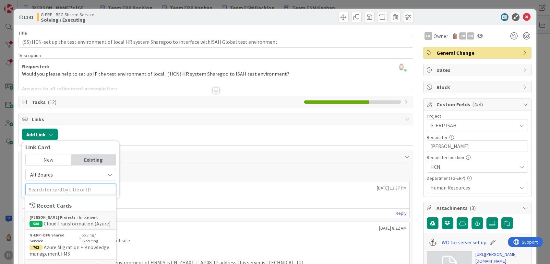
click at [57, 192] on input "text" at bounding box center [70, 190] width 91 height 12
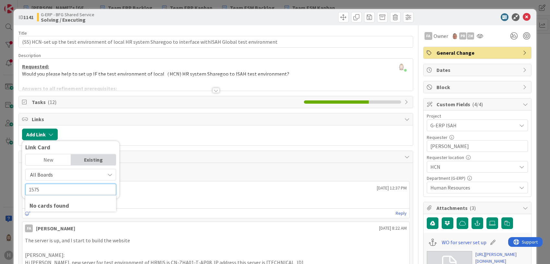
type input "1575"
click at [52, 158] on div "New" at bounding box center [48, 159] width 45 height 11
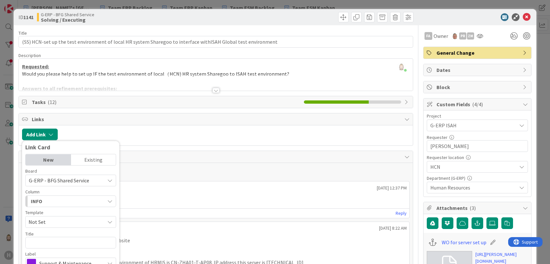
click at [86, 157] on div "Existing" at bounding box center [93, 159] width 45 height 11
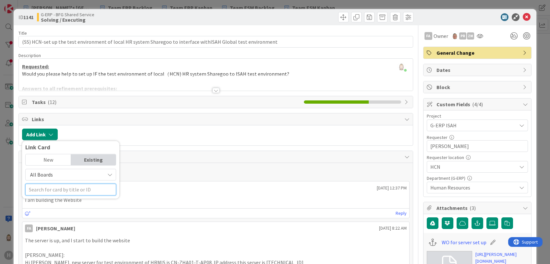
click at [73, 189] on input "text" at bounding box center [70, 190] width 91 height 12
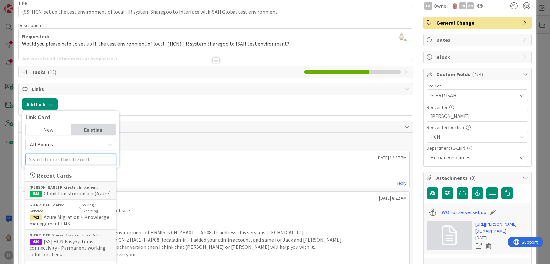
scroll to position [86, 0]
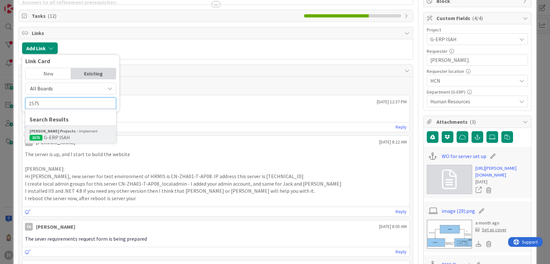
type input "1575"
click at [73, 133] on div "[PERSON_NAME] Projects Implement" at bounding box center [71, 131] width 82 height 6
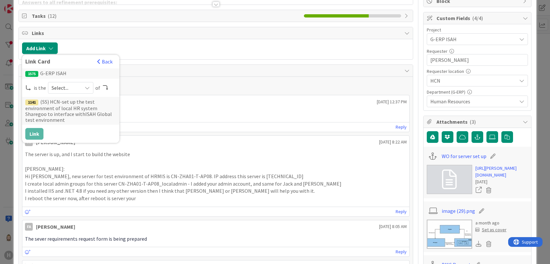
click at [78, 89] on span "Select..." at bounding box center [65, 87] width 27 height 9
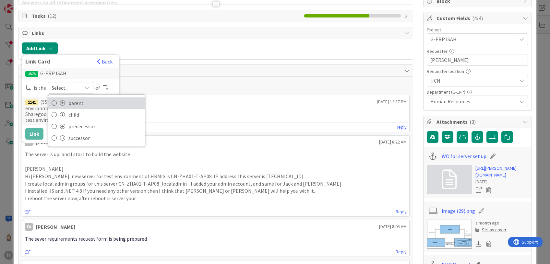
click at [79, 99] on span "parent" at bounding box center [104, 103] width 73 height 10
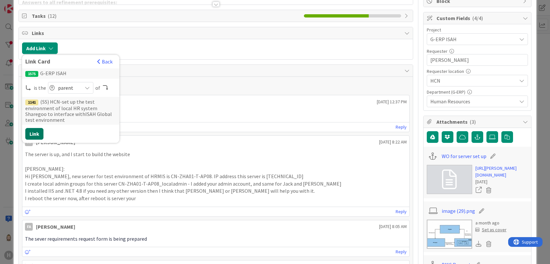
click at [37, 129] on button "Link" at bounding box center [34, 134] width 18 height 12
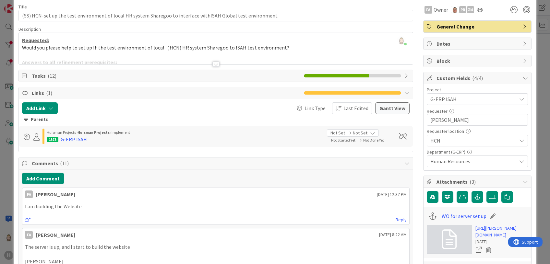
scroll to position [0, 0]
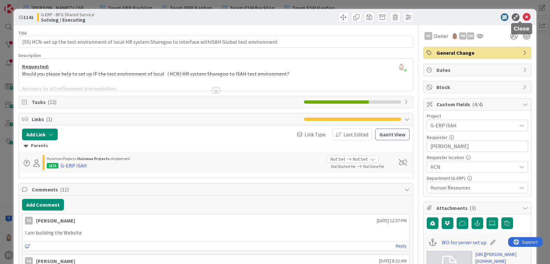
click at [523, 17] on icon at bounding box center [527, 17] width 8 height 8
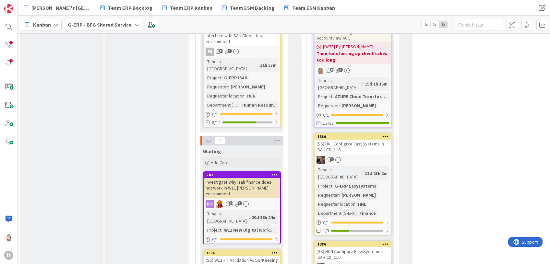
scroll to position [519, 0]
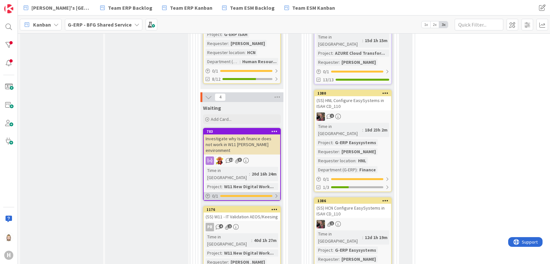
click at [262, 192] on div "0 / 1" at bounding box center [242, 196] width 77 height 8
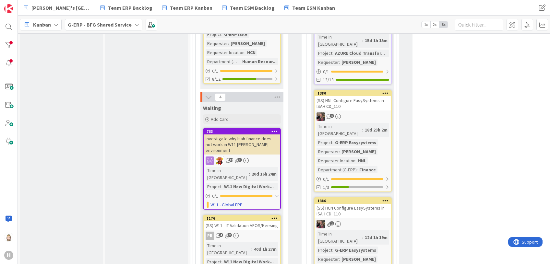
click at [235, 135] on div "Investigate why Isah finance does not work in W11 [PERSON_NAME] environment" at bounding box center [242, 145] width 77 height 20
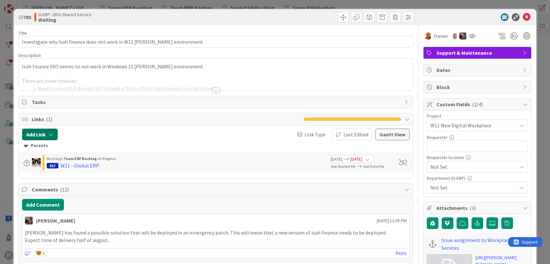
click at [42, 136] on button "Add Link" at bounding box center [40, 135] width 36 height 12
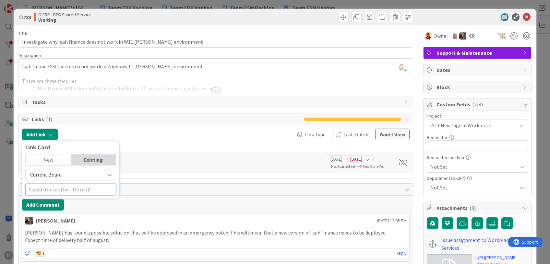
click at [65, 188] on input "text" at bounding box center [70, 190] width 91 height 12
type input "407"
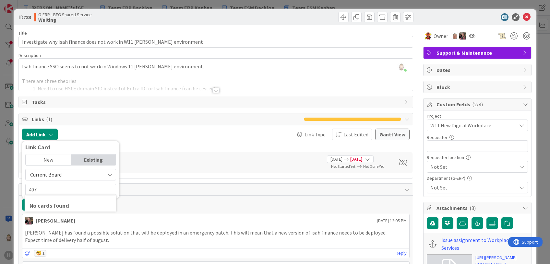
click at [91, 155] on div "Existing" at bounding box center [93, 159] width 45 height 11
click at [49, 158] on div "New" at bounding box center [48, 159] width 45 height 11
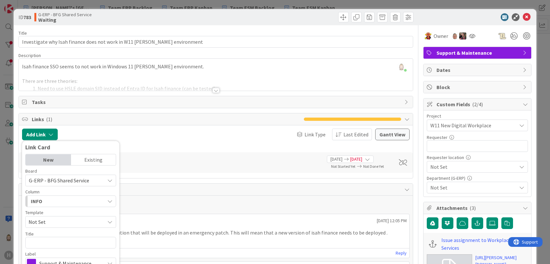
click at [86, 158] on div "Existing" at bounding box center [93, 159] width 45 height 11
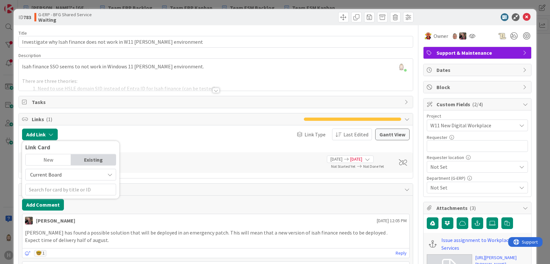
click at [81, 177] on span "Current Board" at bounding box center [65, 174] width 73 height 9
click at [72, 197] on span "All Boards" at bounding box center [74, 202] width 90 height 10
click at [72, 191] on input "text" at bounding box center [70, 190] width 91 height 12
type input "407"
click at [68, 157] on div "New" at bounding box center [48, 159] width 45 height 11
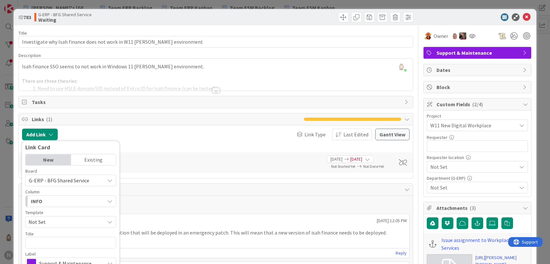
click at [84, 157] on div "Existing" at bounding box center [93, 159] width 45 height 11
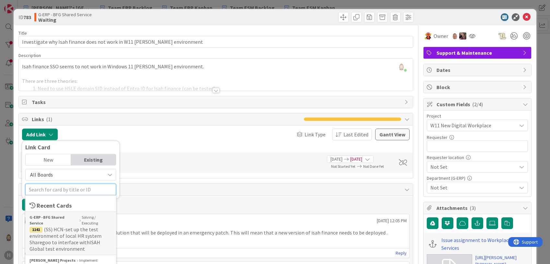
click at [85, 187] on input "text" at bounding box center [70, 190] width 91 height 12
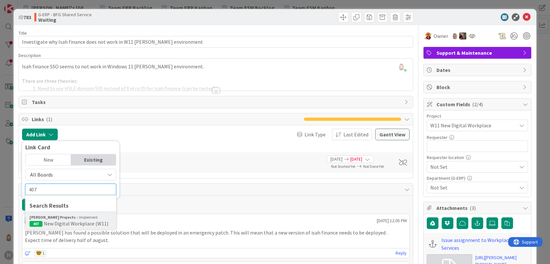
type input "407"
click at [73, 221] on span "New Digital Workplace (W11)" at bounding box center [76, 224] width 65 height 6
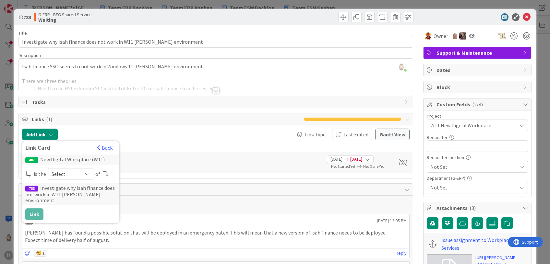
click at [85, 175] on icon at bounding box center [87, 174] width 5 height 5
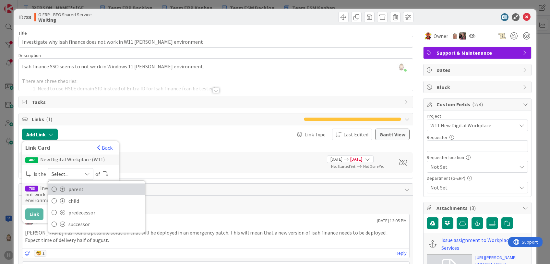
click at [82, 187] on span "parent" at bounding box center [104, 190] width 73 height 10
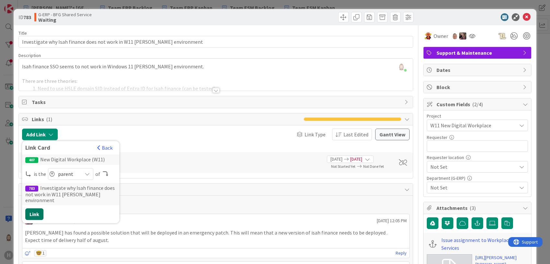
click at [34, 209] on button "Link" at bounding box center [34, 215] width 18 height 12
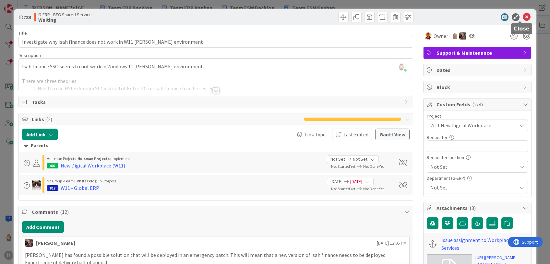
click at [523, 16] on icon at bounding box center [527, 17] width 8 height 8
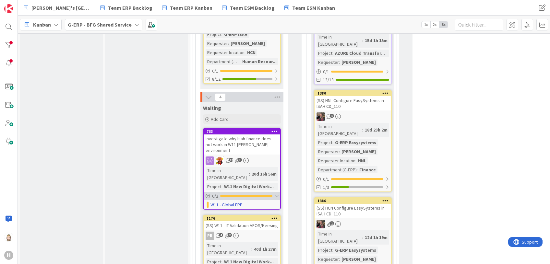
click at [274, 192] on div "0 / 2" at bounding box center [242, 196] width 77 height 8
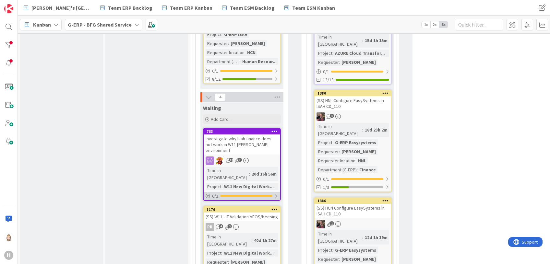
click at [274, 192] on div "0 / 2" at bounding box center [242, 196] width 77 height 8
